Goal: Task Accomplishment & Management: Complete application form

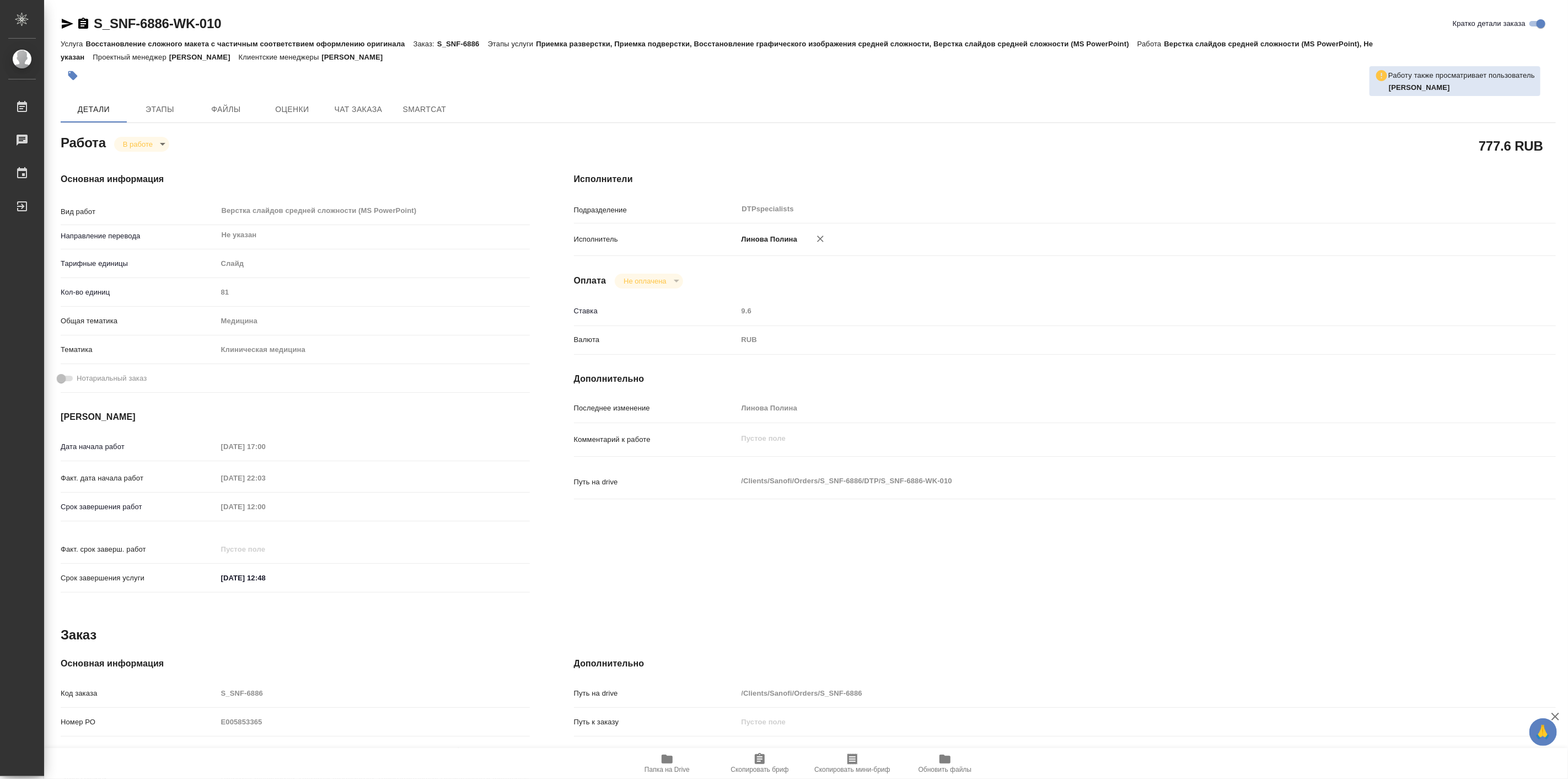
click at [673, 765] on span "Папка на Drive" at bounding box center [667, 763] width 80 height 21
type textarea "x"
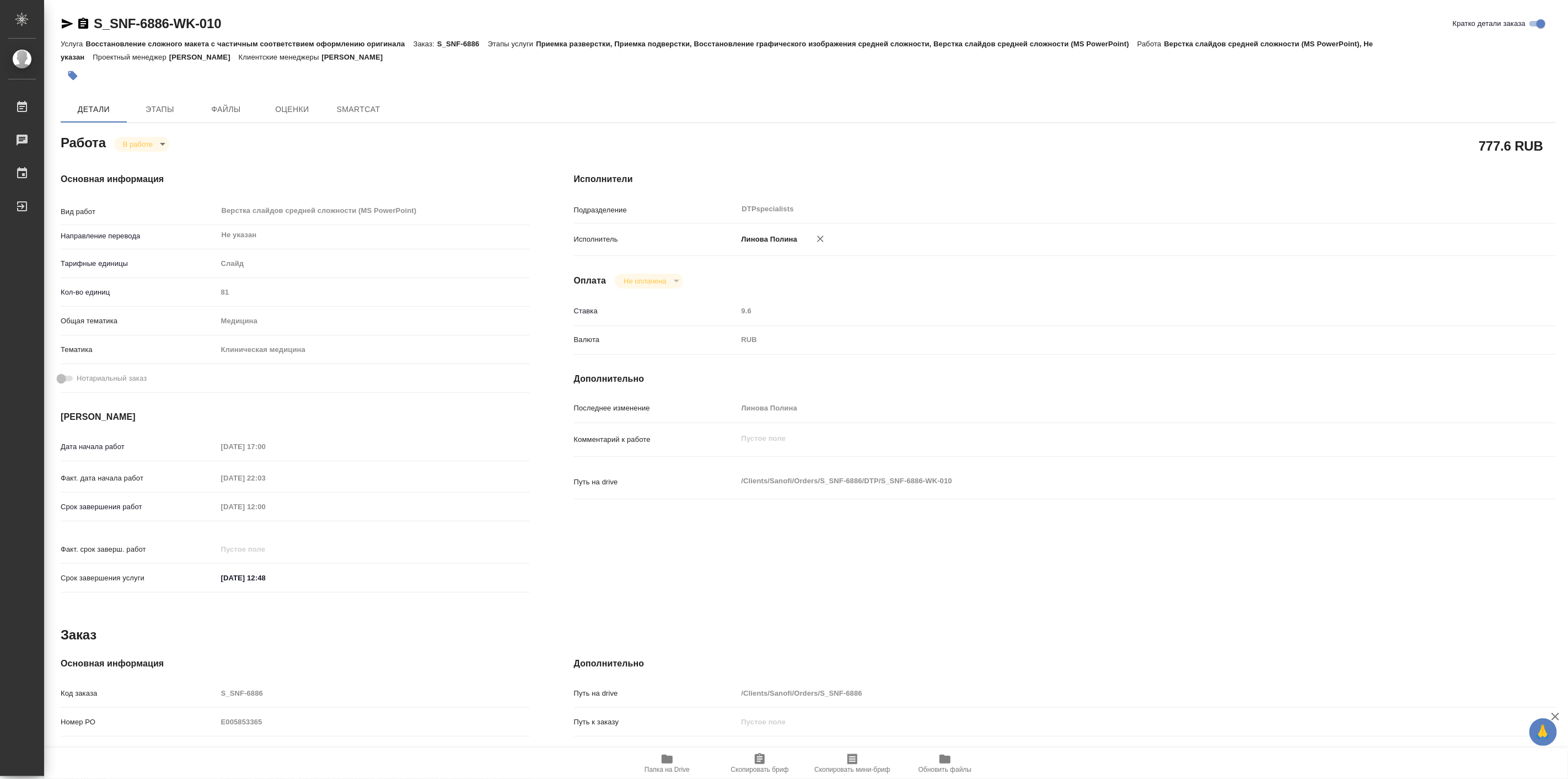
type textarea "x"
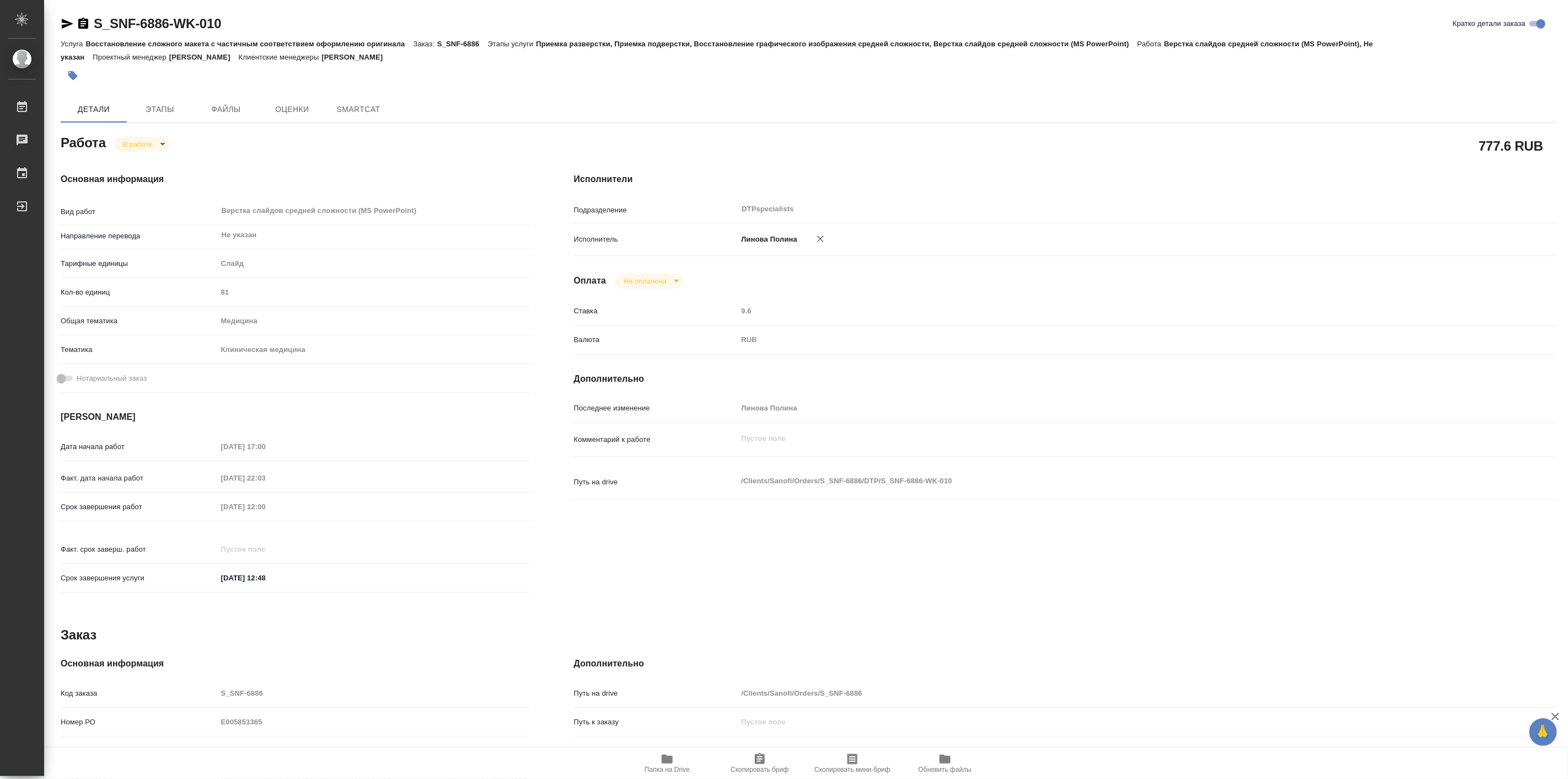
type textarea "x"
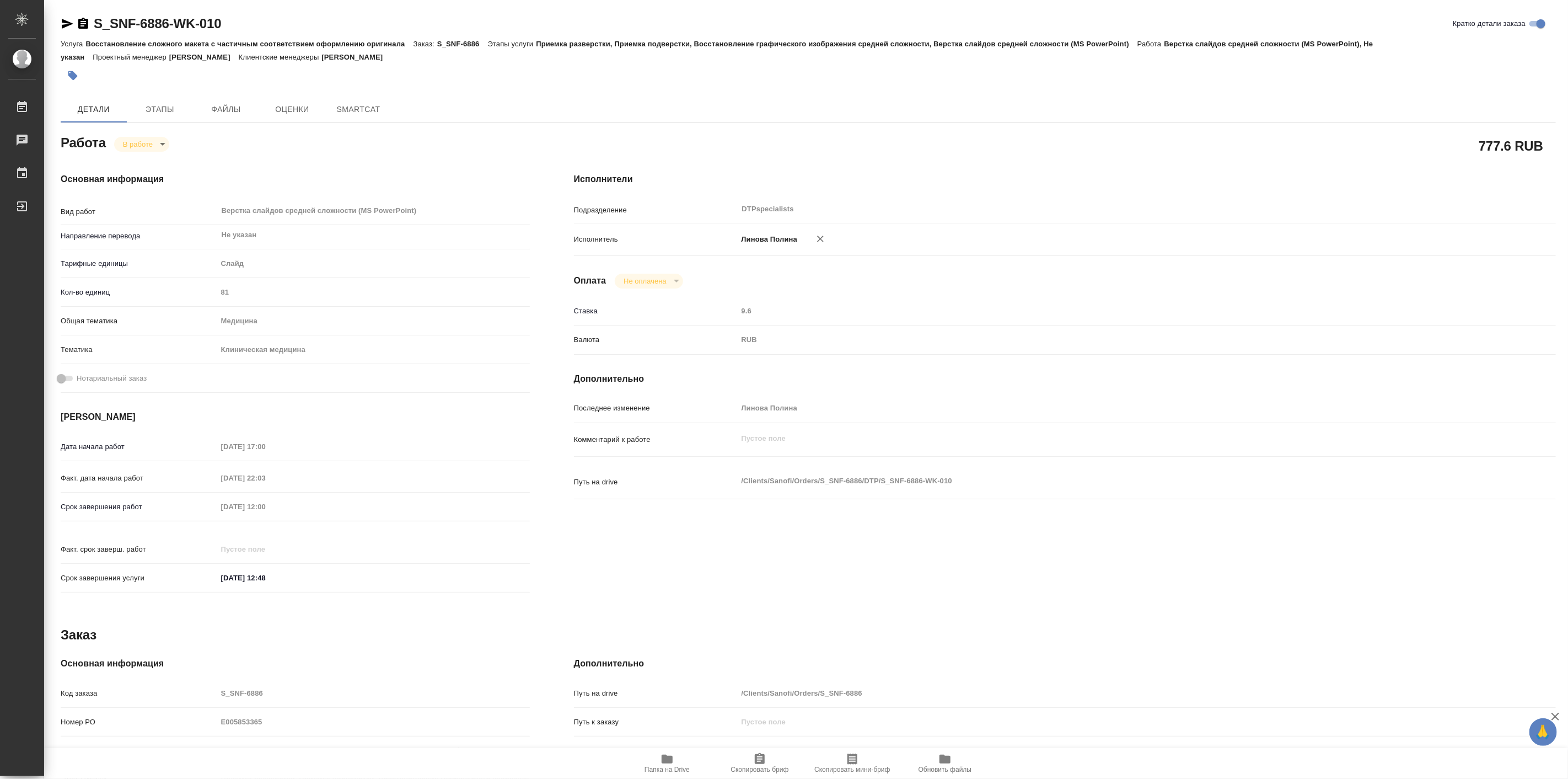
type textarea "x"
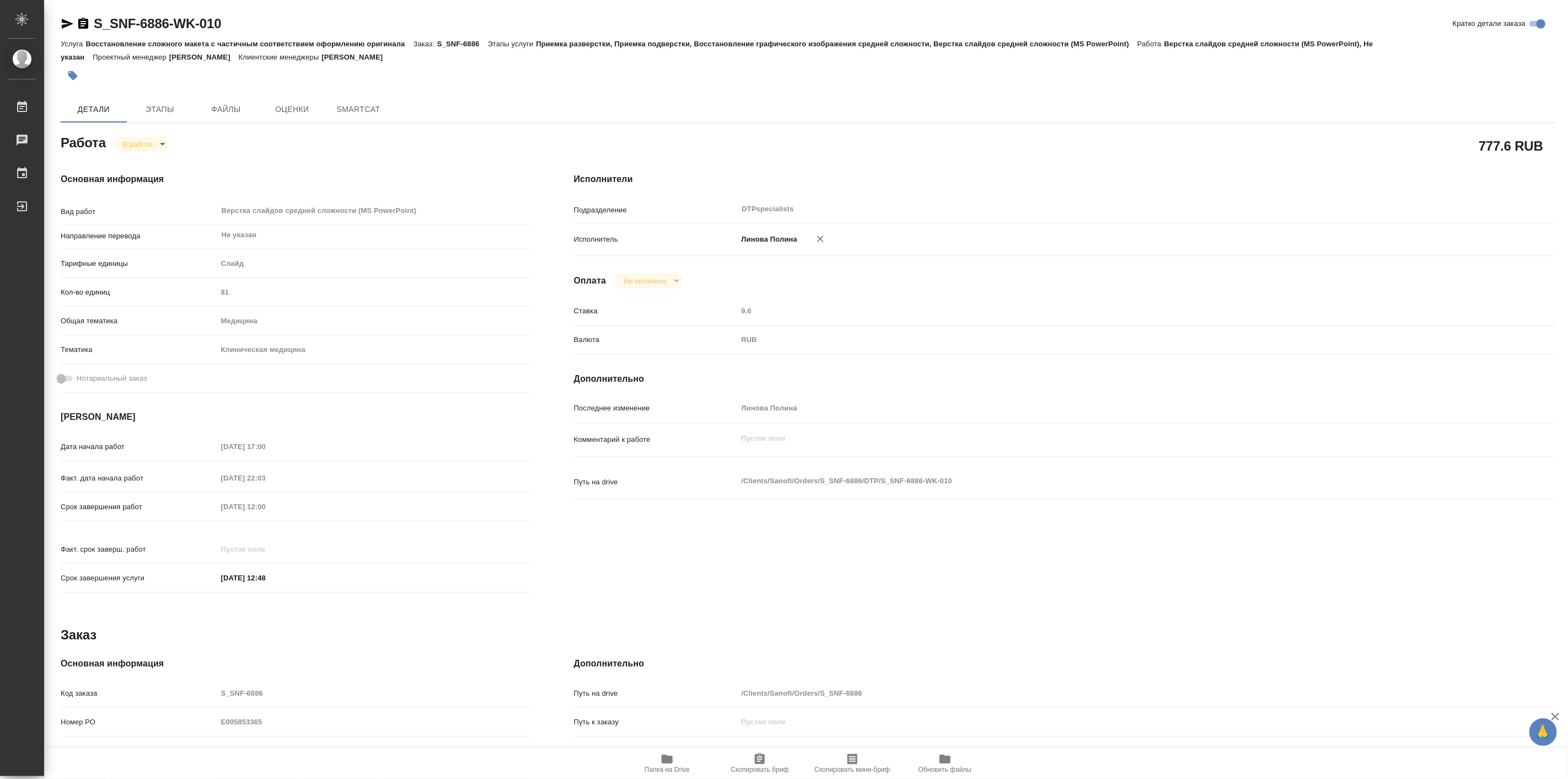
type textarea "x"
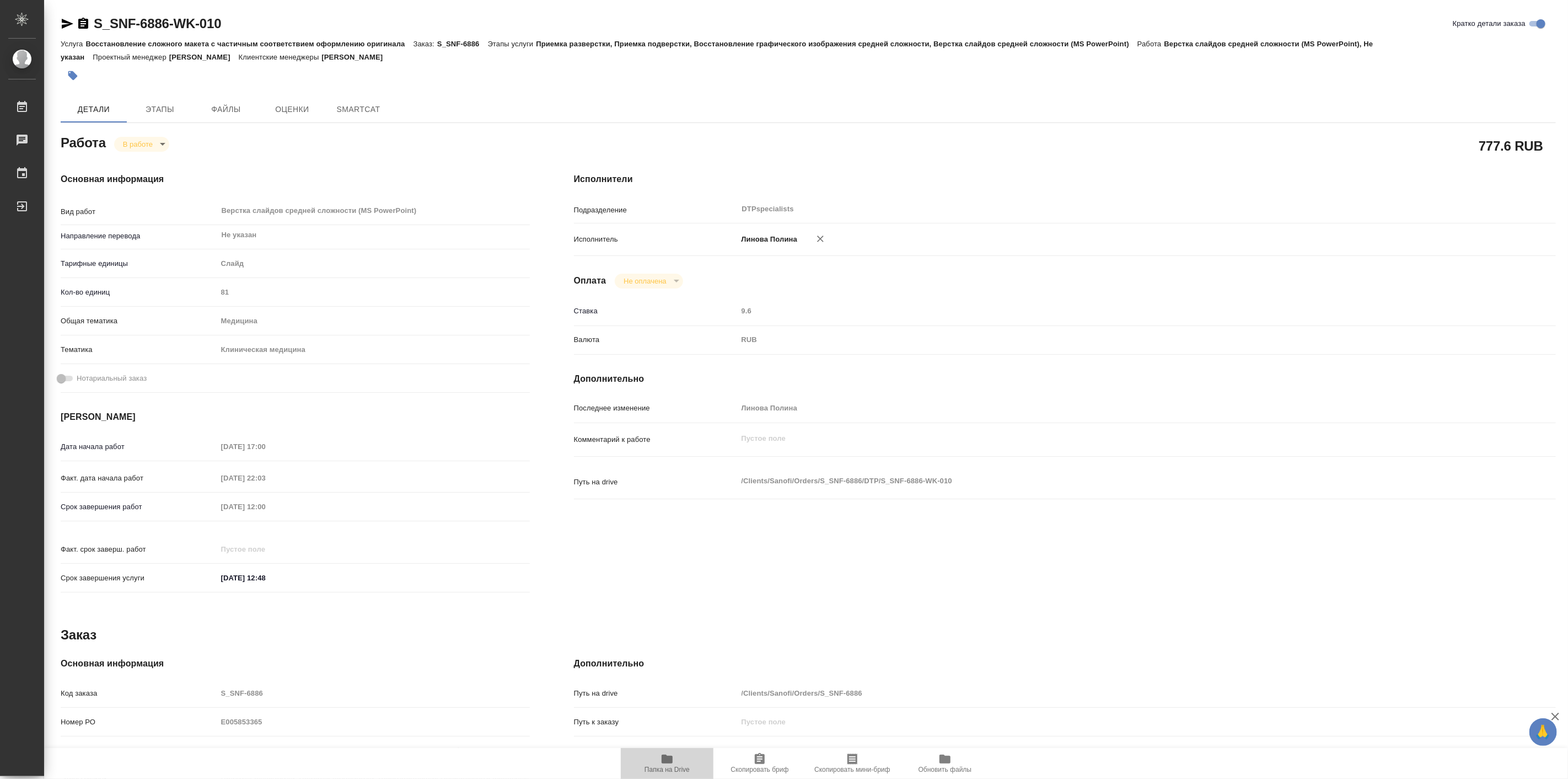
type textarea "x"
click at [664, 759] on icon "button" at bounding box center [667, 759] width 11 height 9
type textarea "x"
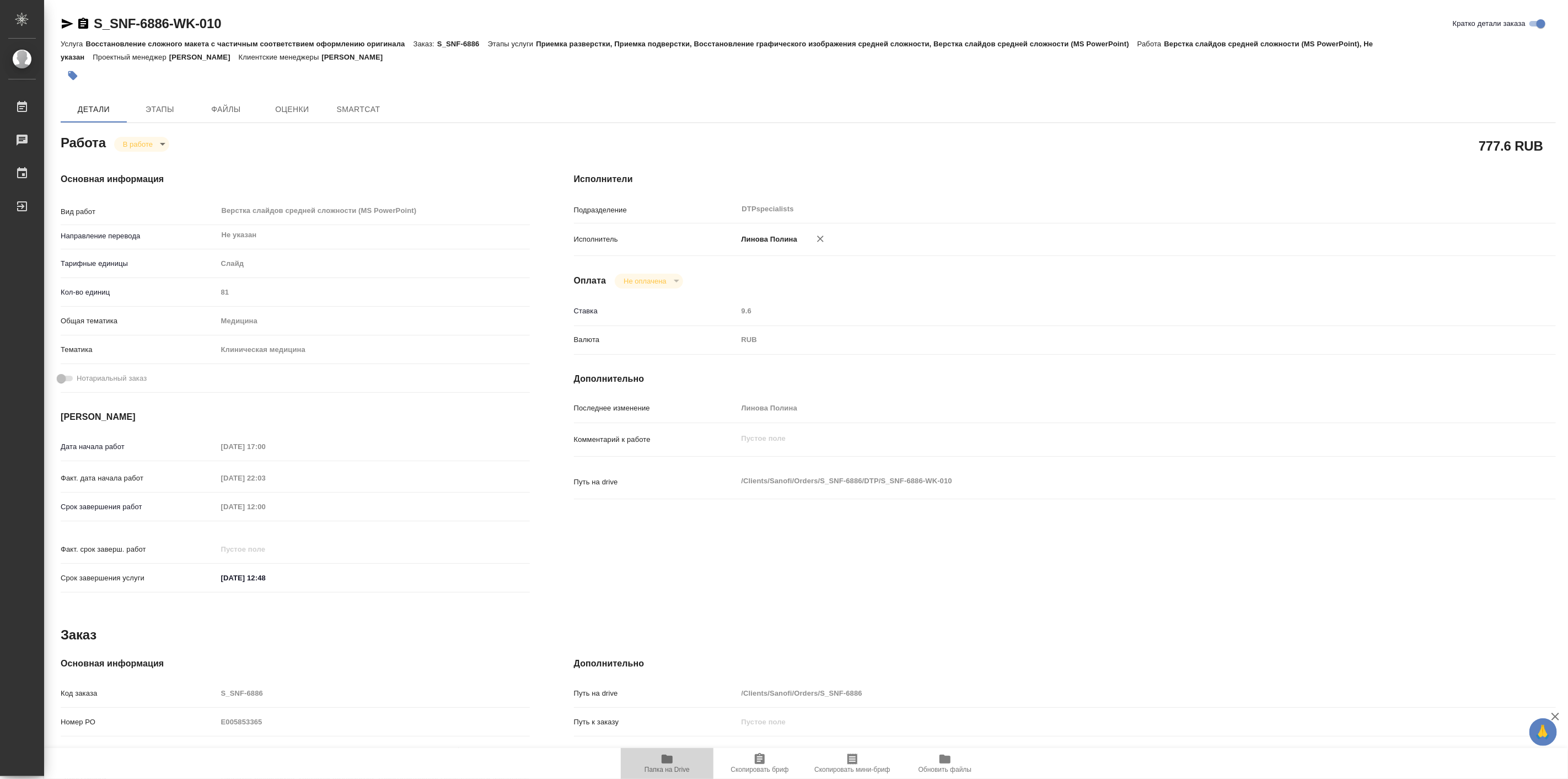
type textarea "x"
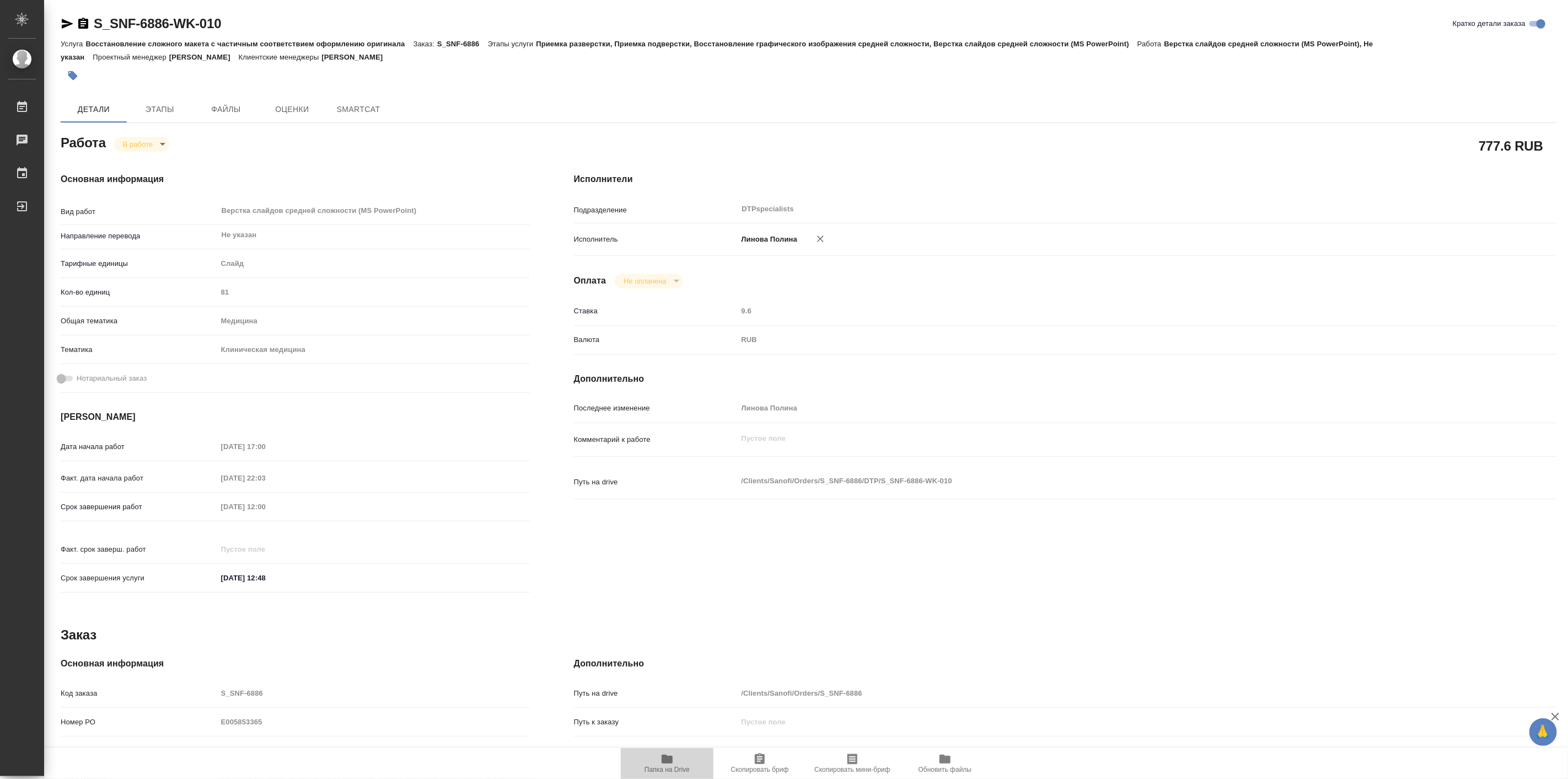
type textarea "x"
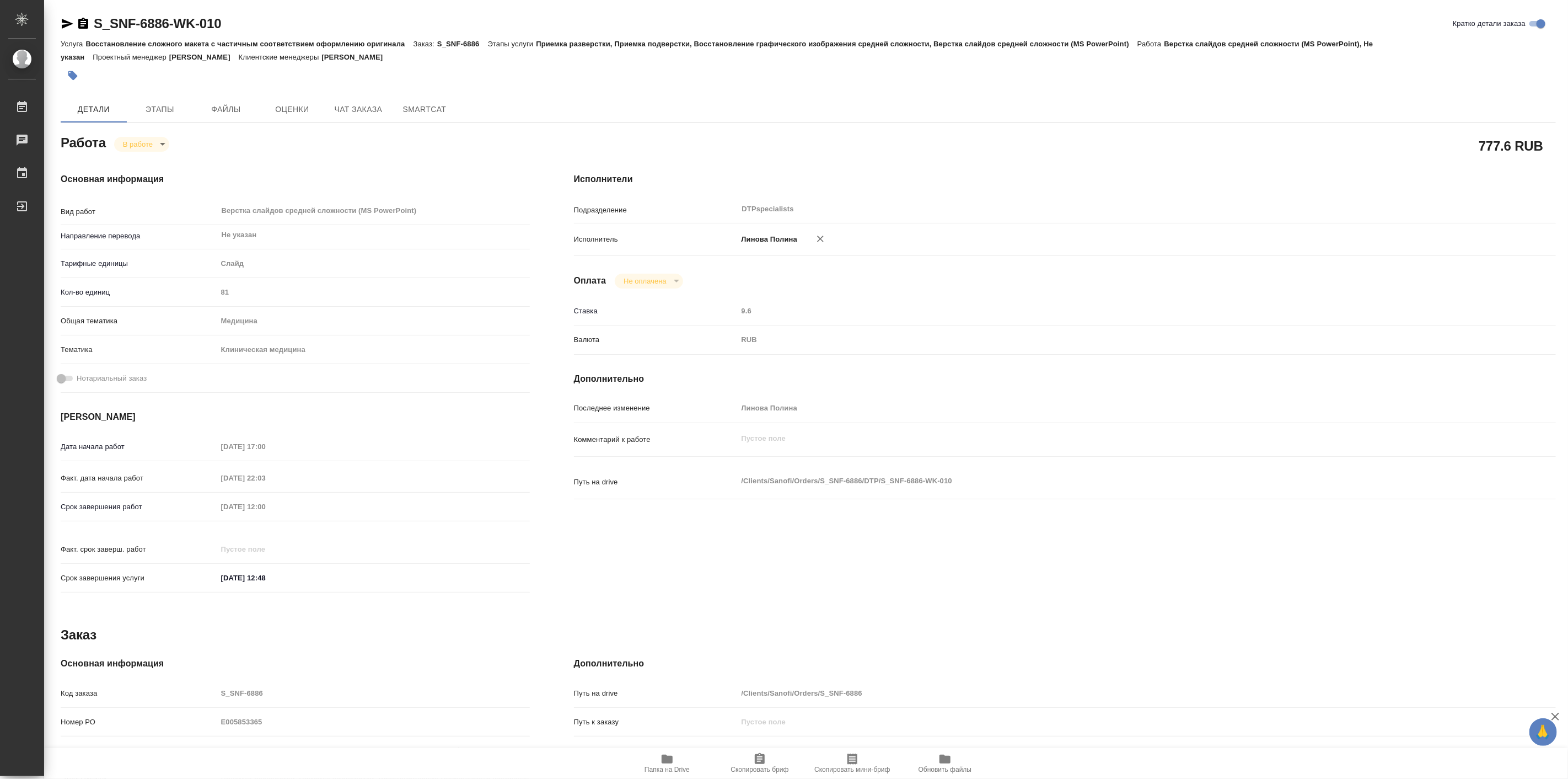
type textarea "x"
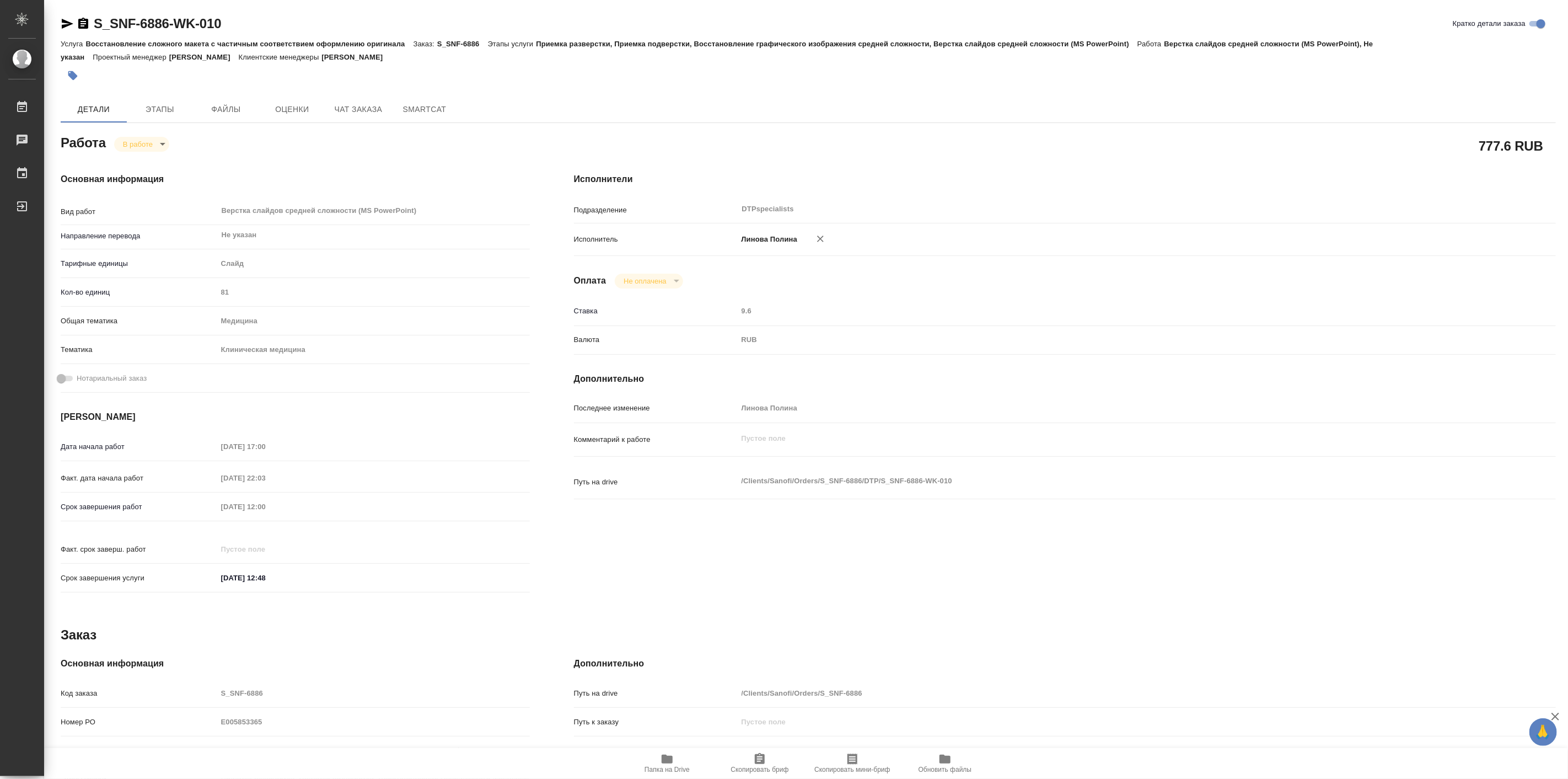
type textarea "x"
click at [153, 148] on body "🙏 .cls-1 fill:#fff; AWATERA Linova Polina Работы 0 Чаты График Выйти S_SNF-6886…" at bounding box center [784, 389] width 1568 height 779
click at [153, 162] on button "Выполнен" at bounding box center [142, 163] width 41 height 12
type textarea "x"
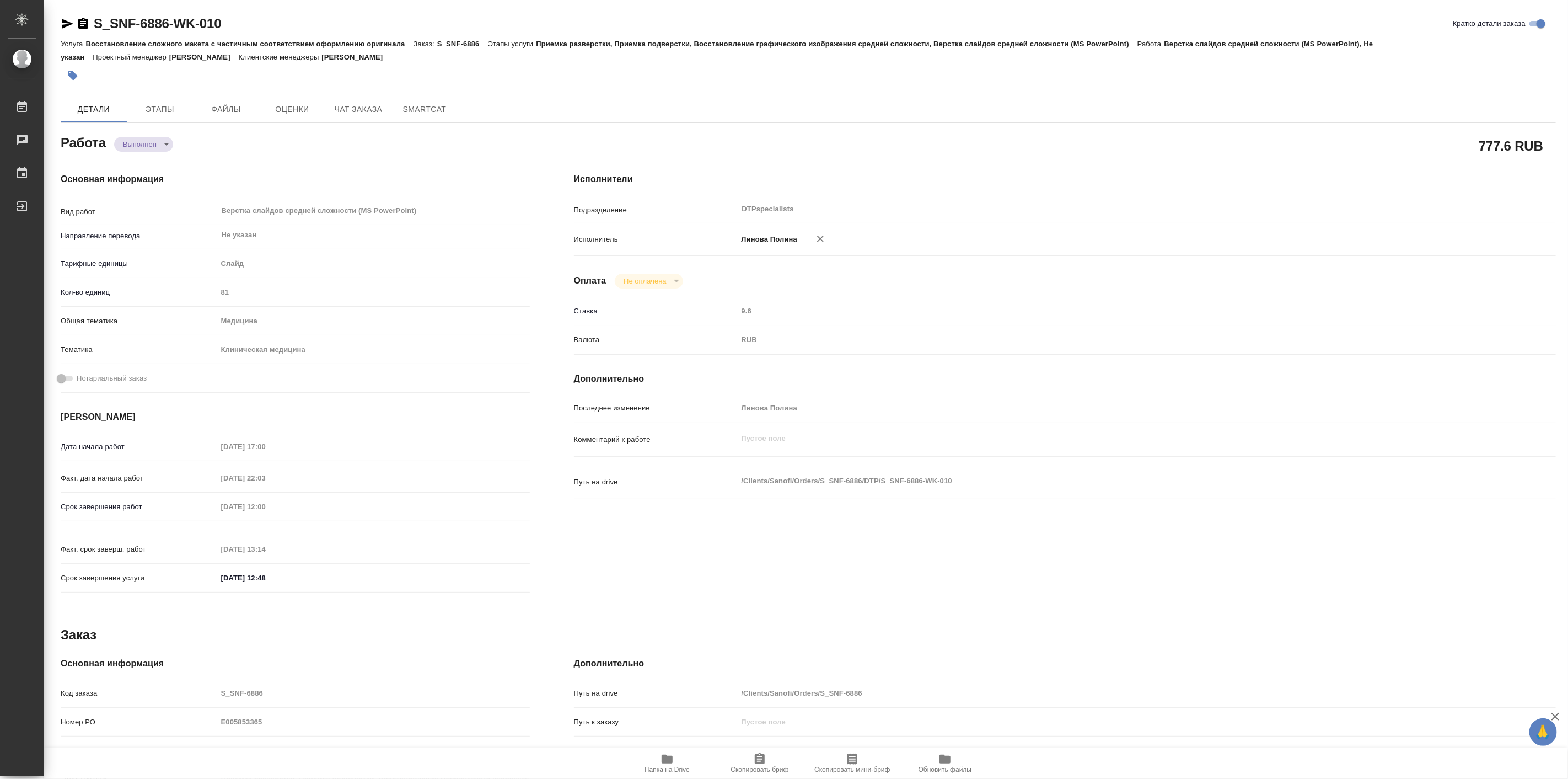
type textarea "x"
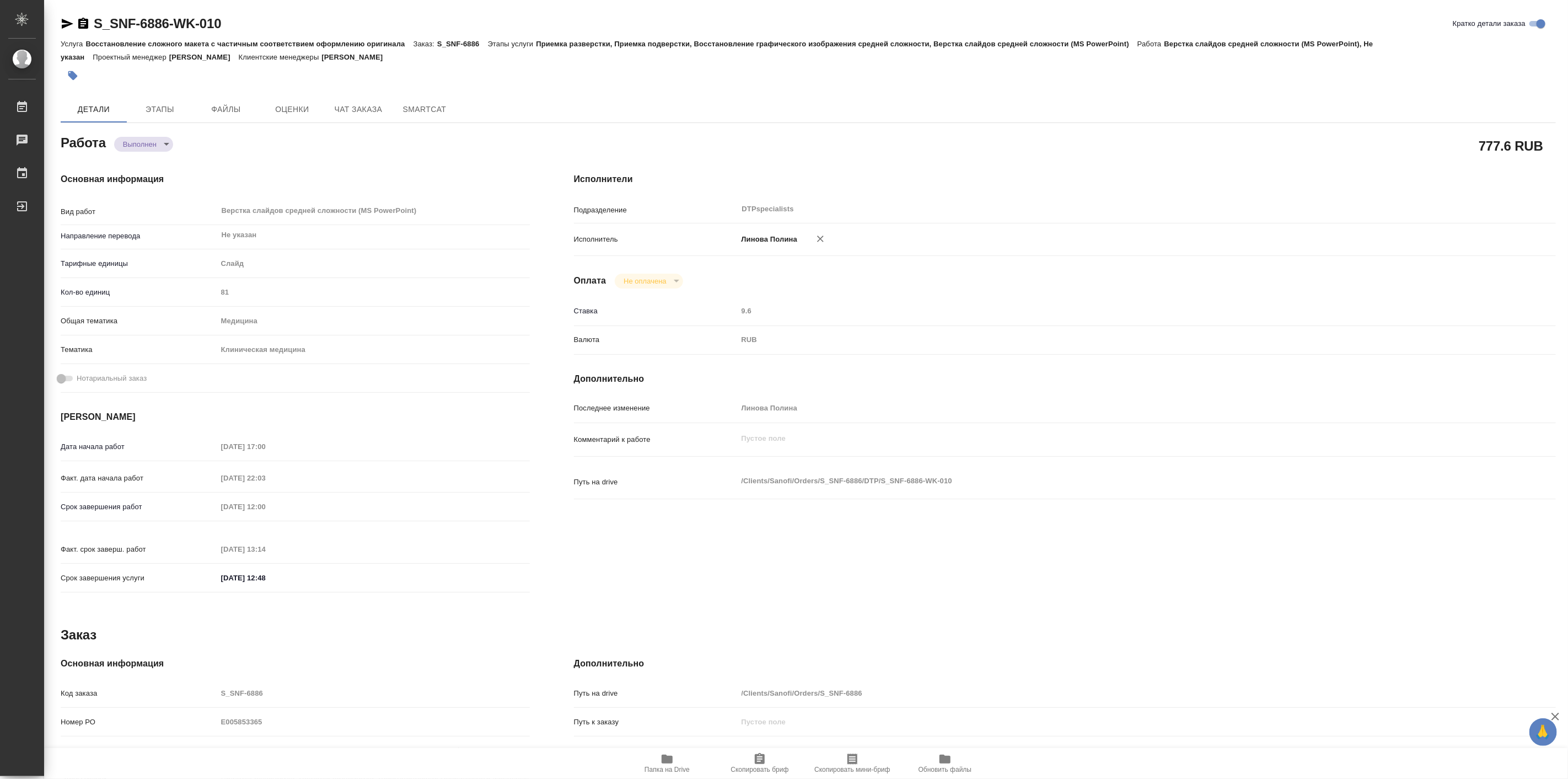
type textarea "x"
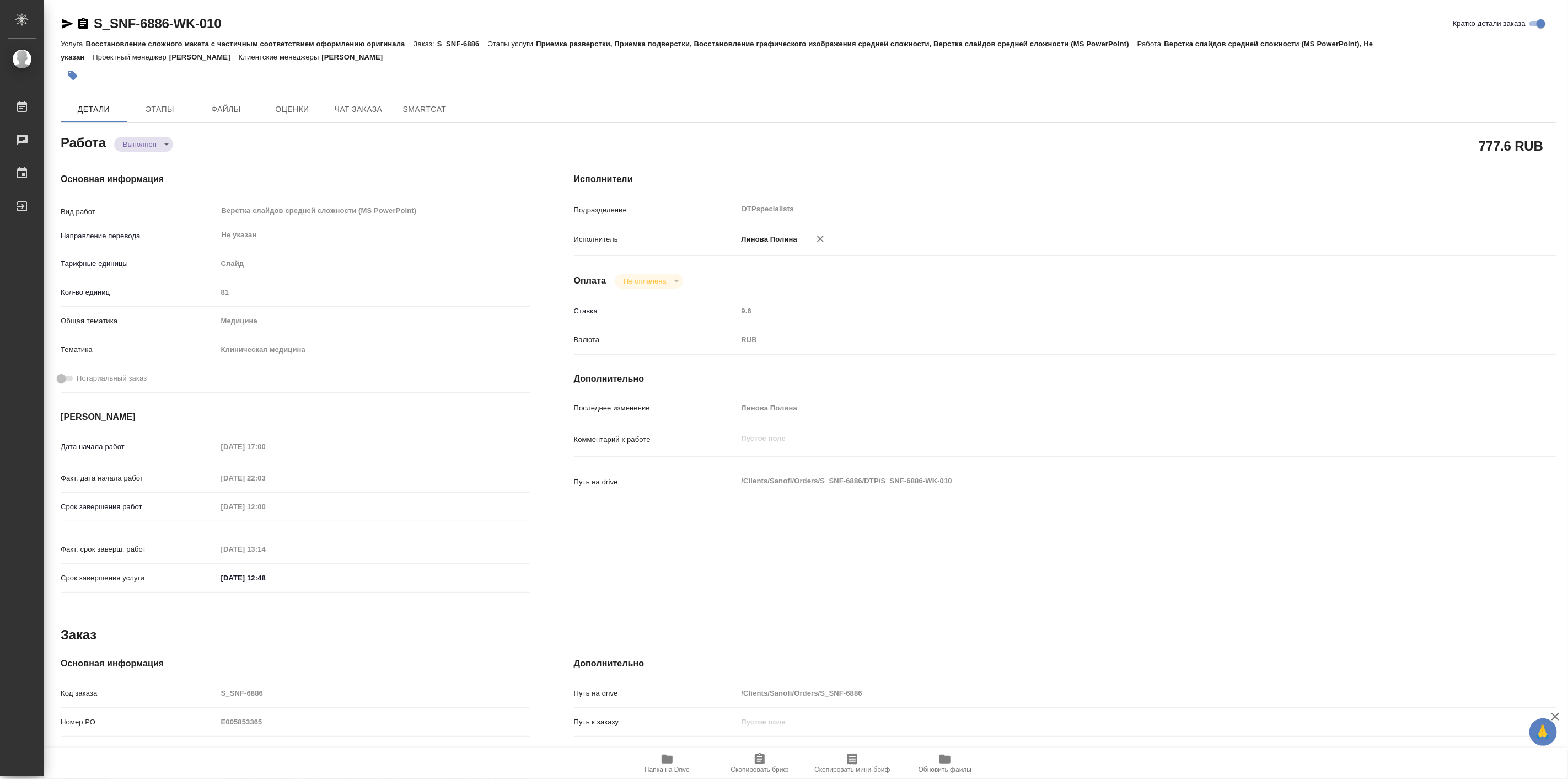
type textarea "x"
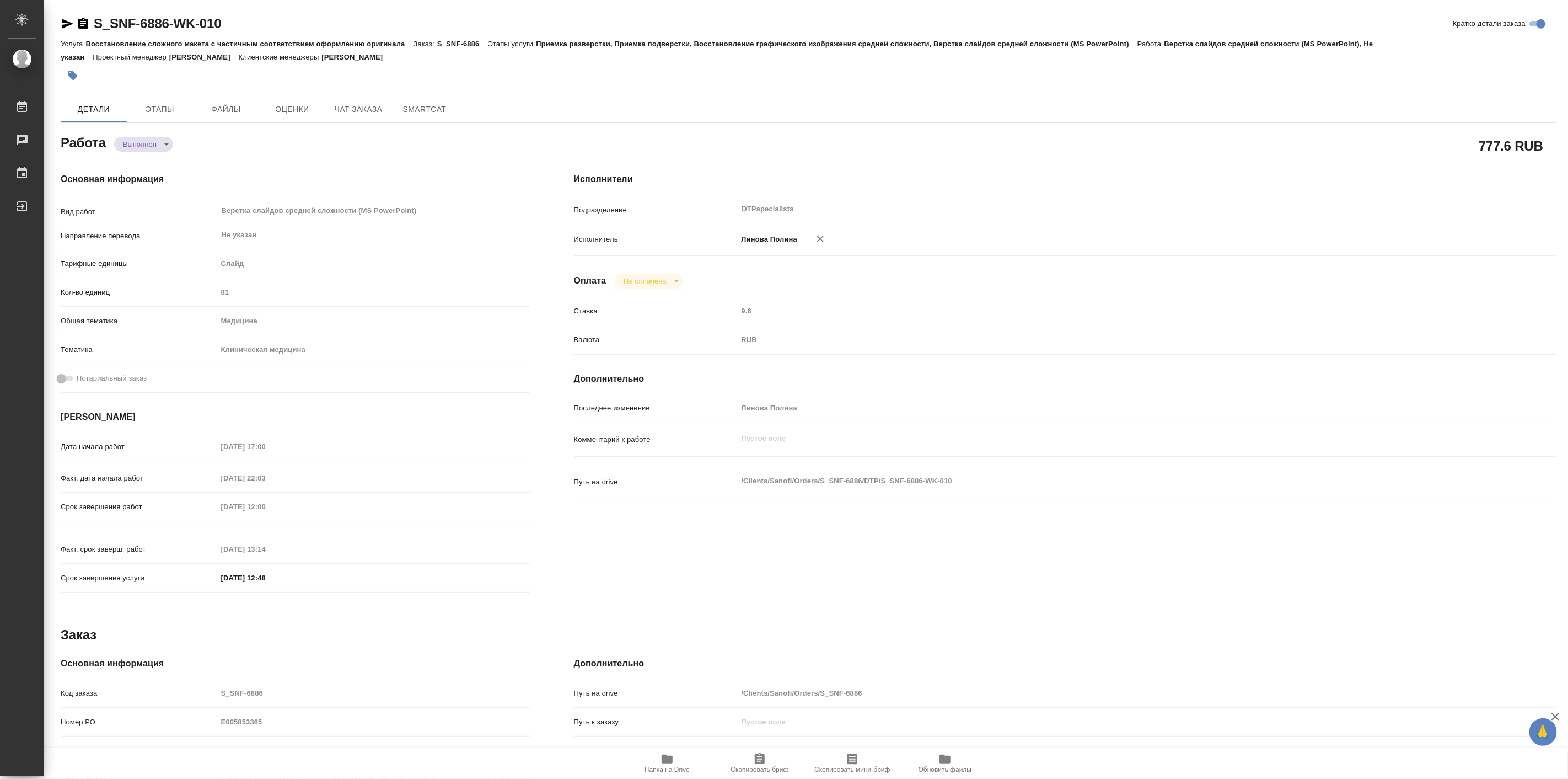
type textarea "x"
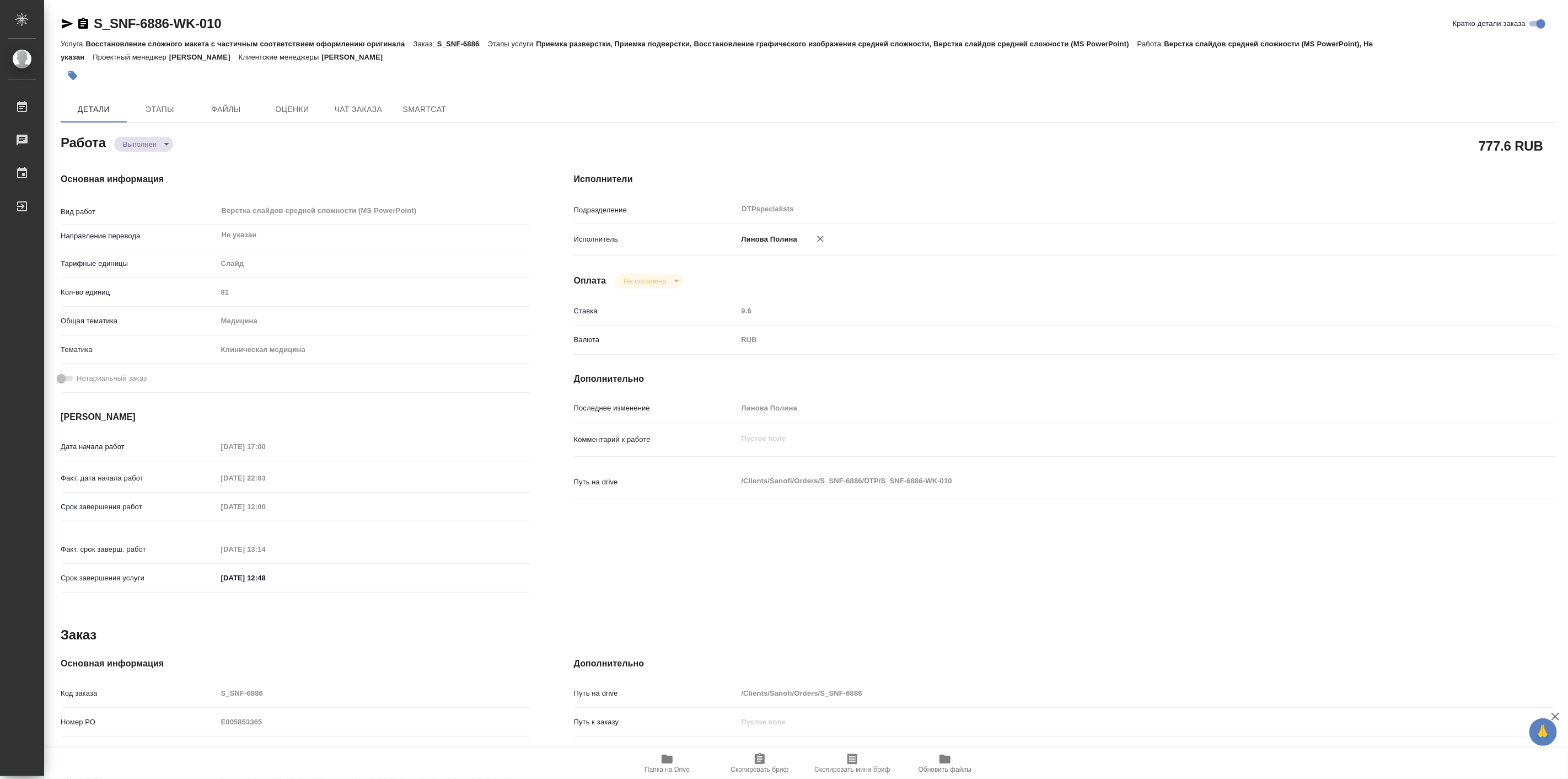
type textarea "x"
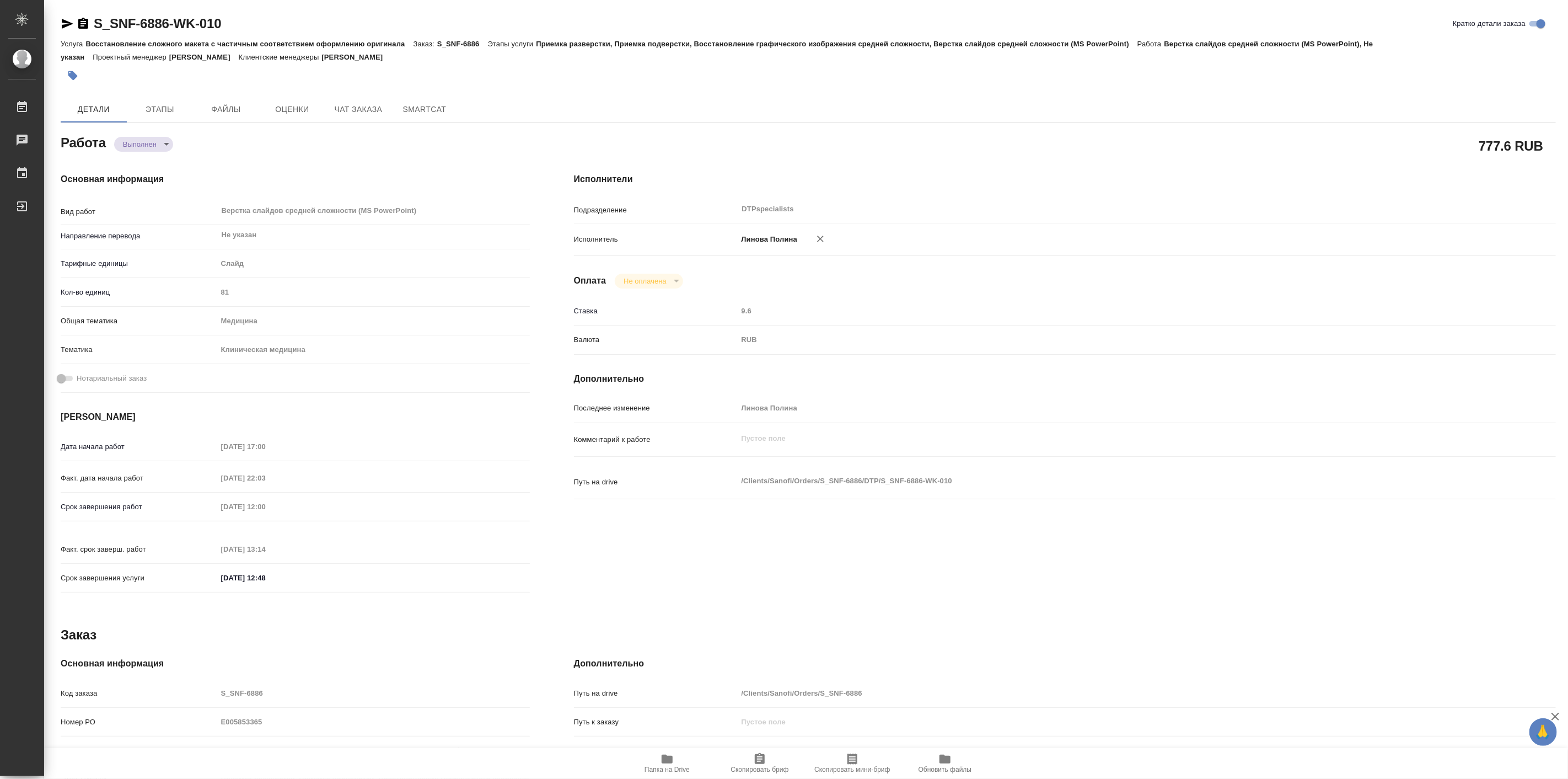
type textarea "x"
